Goal: Task Accomplishment & Management: Manage account settings

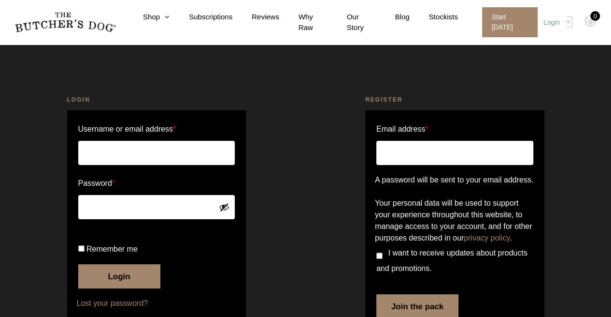
scroll to position [48, 0]
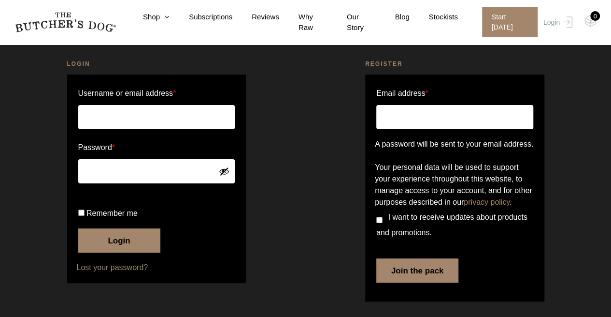
type input "[PERSON_NAME][EMAIL_ADDRESS][DOMAIN_NAME]"
click at [113, 252] on button "Login" at bounding box center [119, 240] width 82 height 24
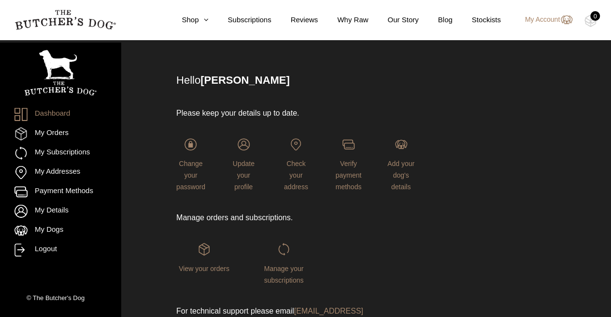
scroll to position [86, 0]
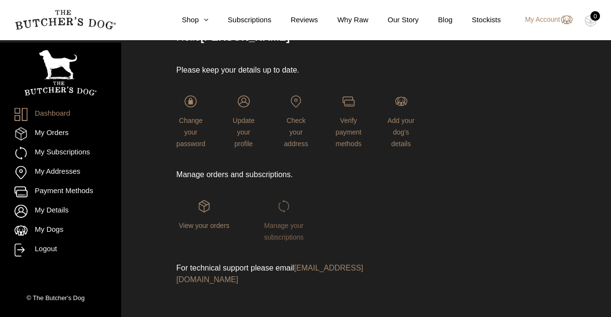
click at [287, 234] on span "Manage your subscriptions" at bounding box center [284, 230] width 40 height 19
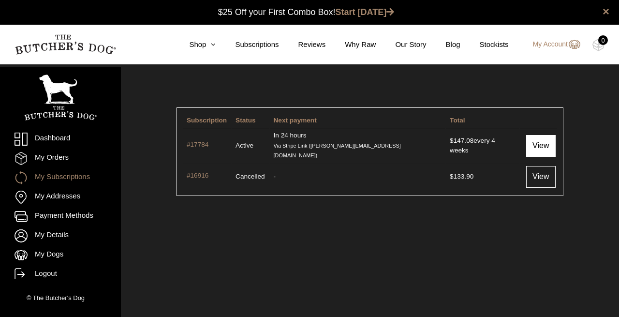
click at [541, 141] on link "View" at bounding box center [540, 146] width 29 height 22
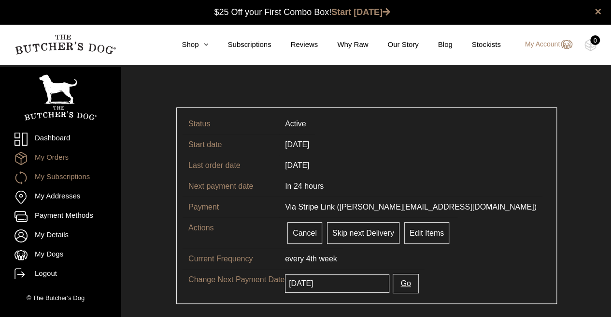
click at [50, 154] on link "My Orders" at bounding box center [61, 158] width 92 height 13
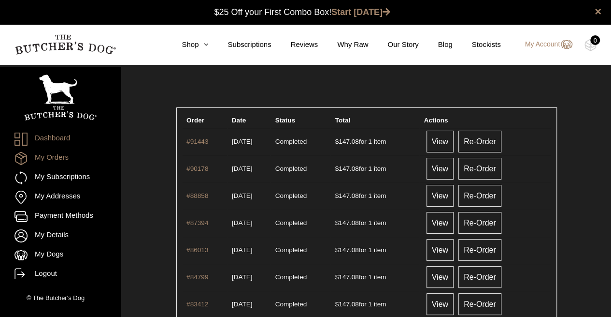
click at [47, 140] on link "Dashboard" at bounding box center [61, 138] width 92 height 13
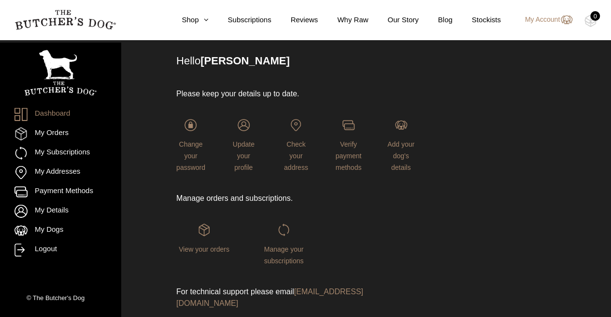
scroll to position [86, 0]
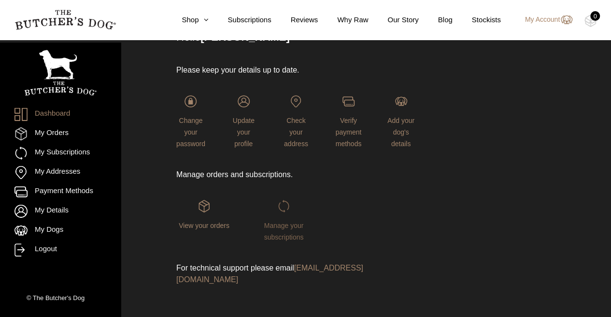
click at [278, 221] on span "Manage your subscriptions" at bounding box center [284, 230] width 40 height 19
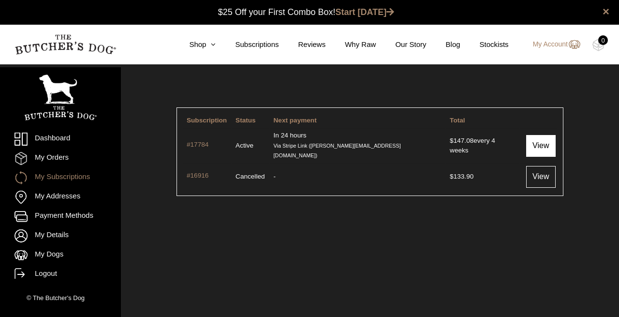
click at [527, 140] on link "View" at bounding box center [540, 146] width 29 height 22
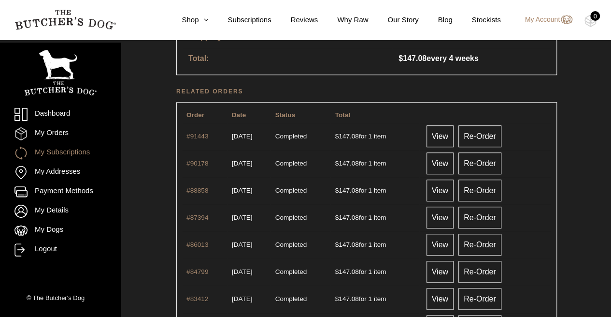
scroll to position [290, 0]
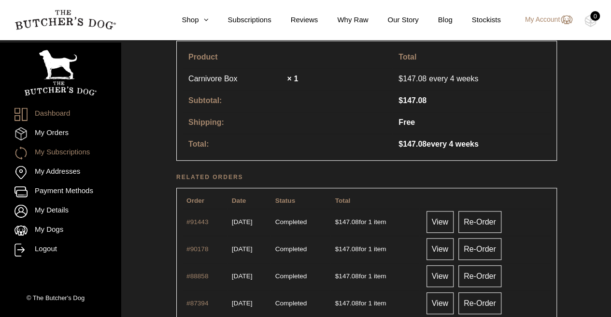
click at [50, 112] on link "Dashboard" at bounding box center [61, 114] width 92 height 13
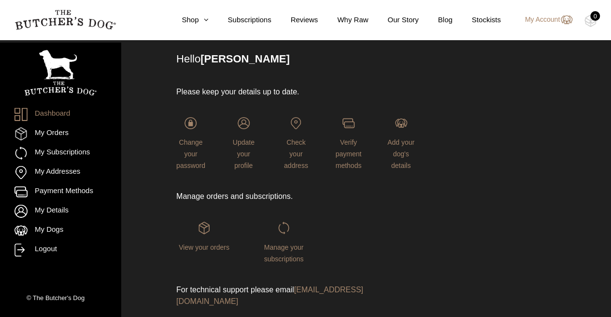
scroll to position [86, 0]
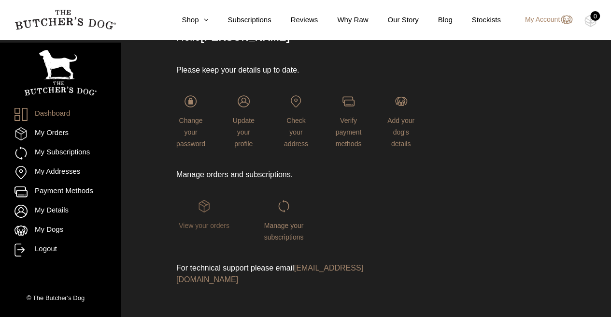
click at [194, 224] on span "View your orders" at bounding box center [204, 225] width 51 height 8
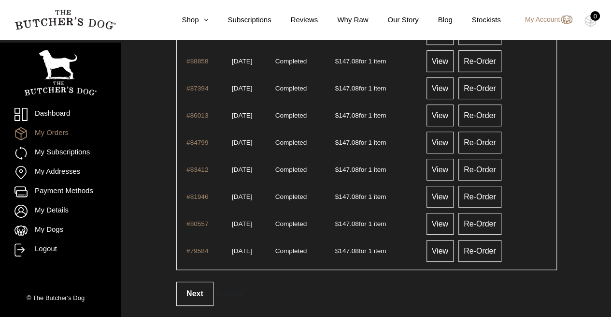
scroll to position [146, 0]
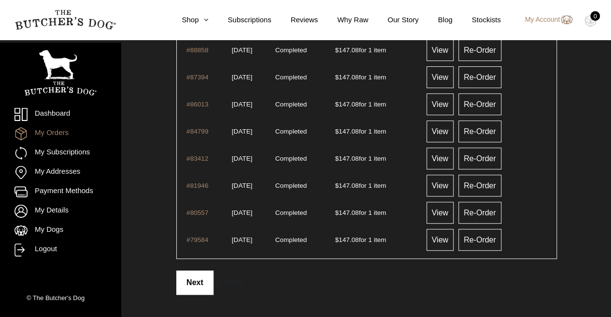
click at [204, 274] on link "Next" at bounding box center [194, 282] width 37 height 24
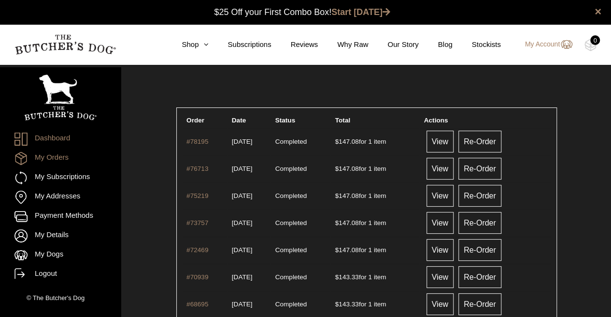
click at [51, 141] on link "Dashboard" at bounding box center [61, 138] width 92 height 13
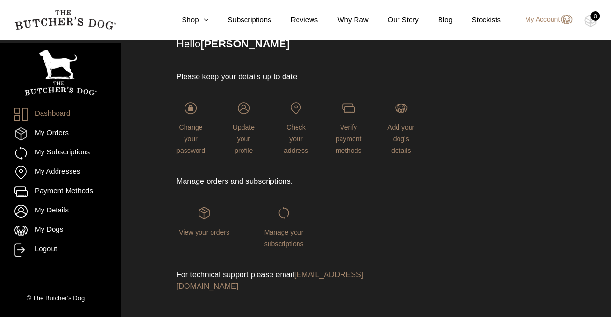
scroll to position [86, 0]
